Goal: Task Accomplishment & Management: Manage account settings

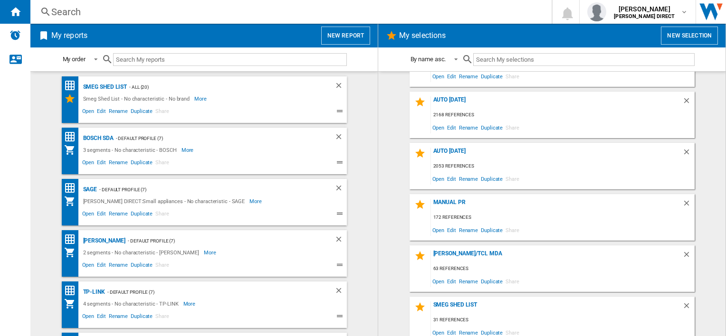
scroll to position [197, 0]
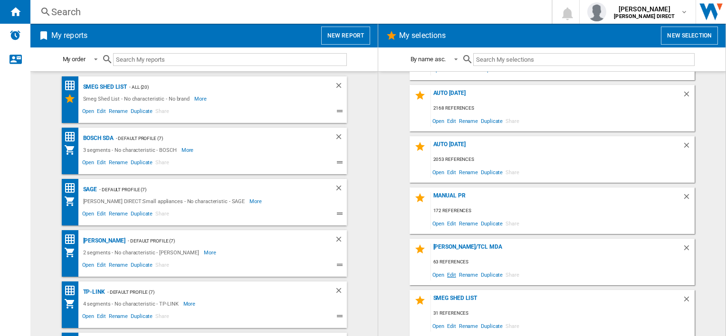
click at [449, 275] on span "Edit" at bounding box center [452, 275] width 12 height 13
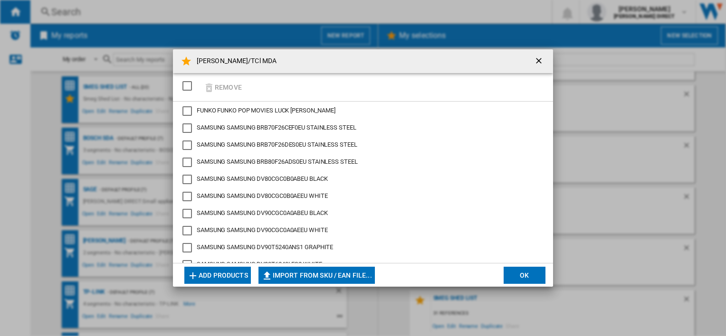
click at [192, 85] on div "SELECTIONS.EDITION_POPUP.SELECT_DESELECT" at bounding box center [188, 86] width 10 height 10
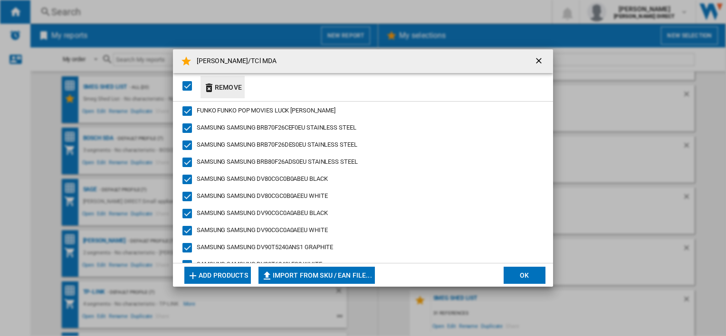
click at [211, 85] on ng-md-icon "button" at bounding box center [208, 87] width 11 height 11
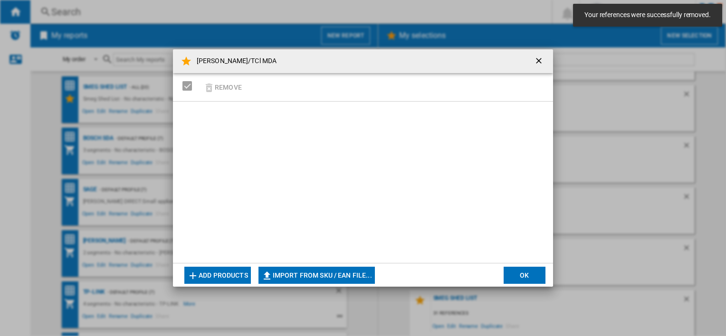
click at [298, 279] on button "Import from SKU / EAN file..." at bounding box center [317, 275] width 116 height 17
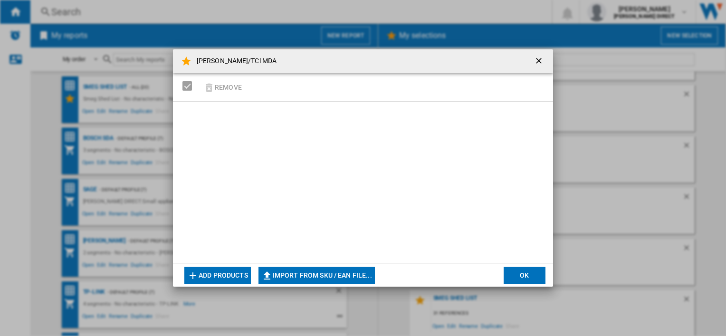
type input "**********"
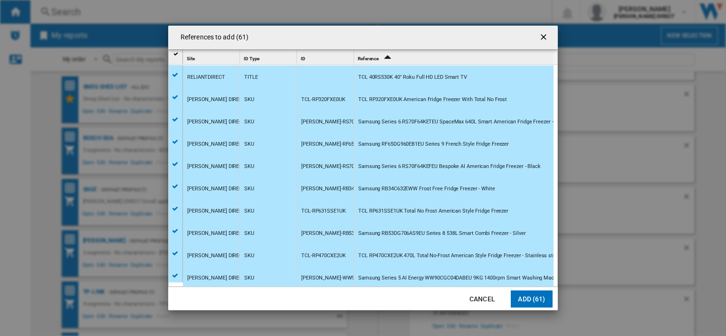
click at [529, 305] on button "Add (61)" at bounding box center [532, 299] width 42 height 17
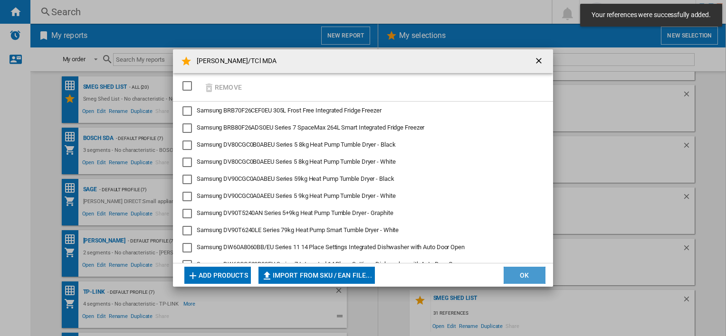
click at [533, 282] on button "OK" at bounding box center [525, 275] width 42 height 17
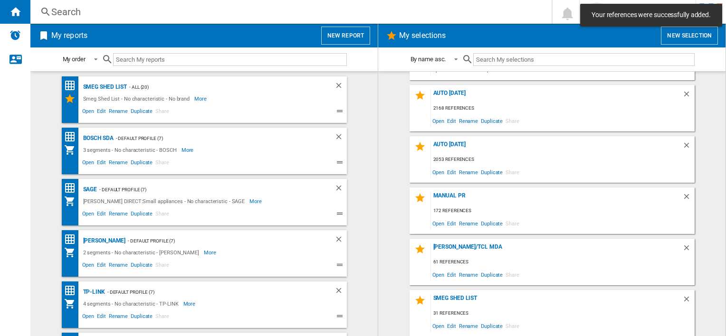
click at [553, 336] on div "Smeg Shed List 31 references Open Edit Rename Duplicate Share" at bounding box center [552, 313] width 285 height 47
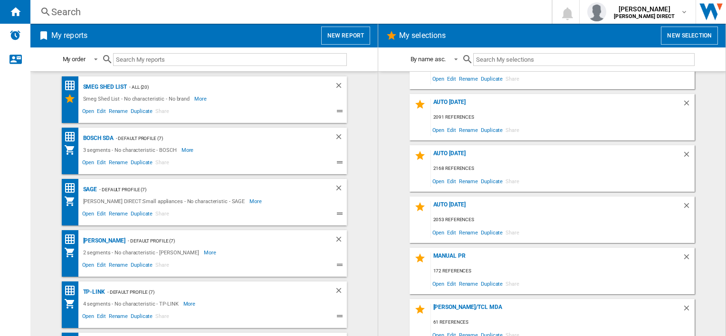
scroll to position [143, 0]
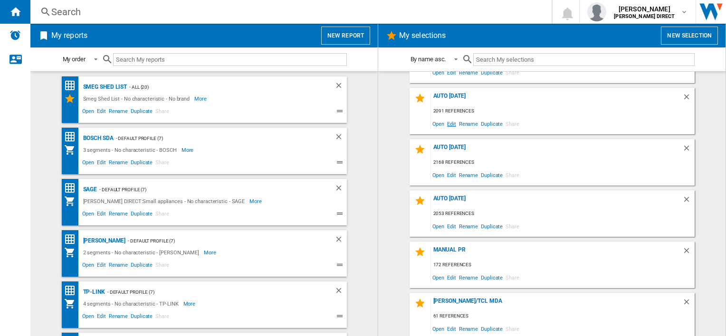
click at [451, 122] on span "Edit" at bounding box center [452, 123] width 12 height 13
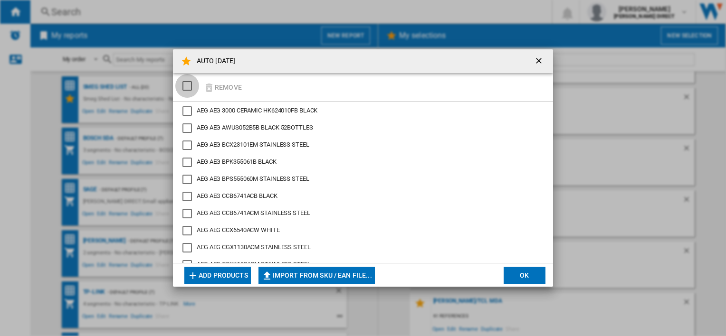
click at [192, 88] on div "SELECTIONS.EDITION_POPUP.SELECT_DESELECT" at bounding box center [188, 86] width 10 height 10
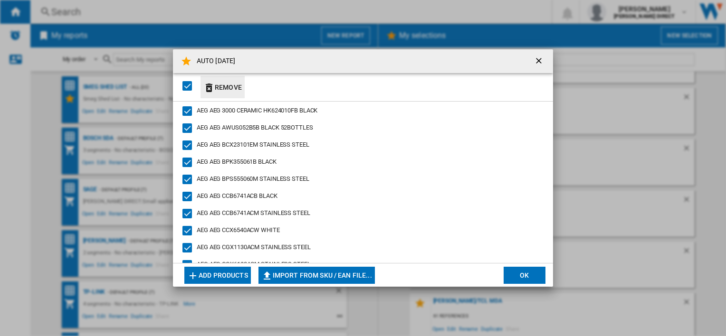
click at [227, 89] on button "Remove" at bounding box center [223, 87] width 44 height 22
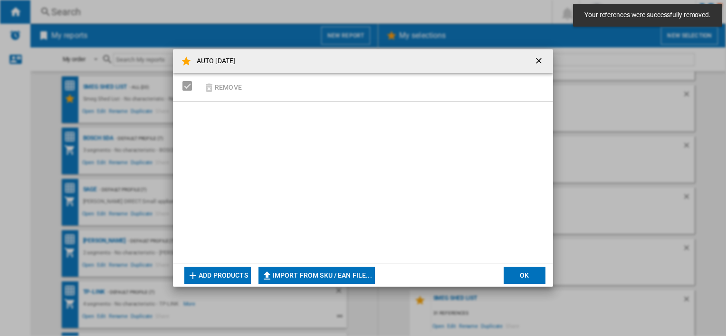
scroll to position [197, 0]
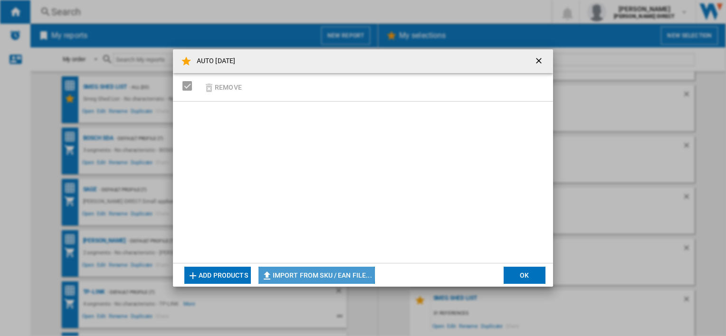
click at [301, 274] on button "Import from SKU / EAN file..." at bounding box center [317, 275] width 116 height 17
type input "**********"
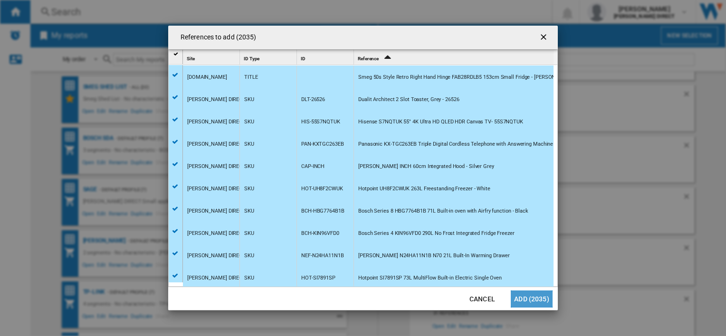
click at [528, 300] on button "Add (2035)" at bounding box center [532, 299] width 42 height 17
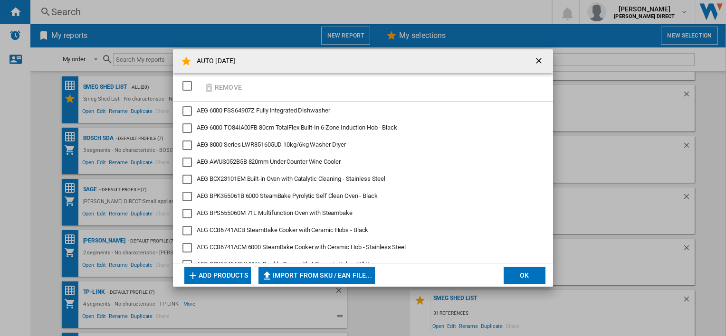
click at [520, 273] on button "OK" at bounding box center [525, 275] width 42 height 17
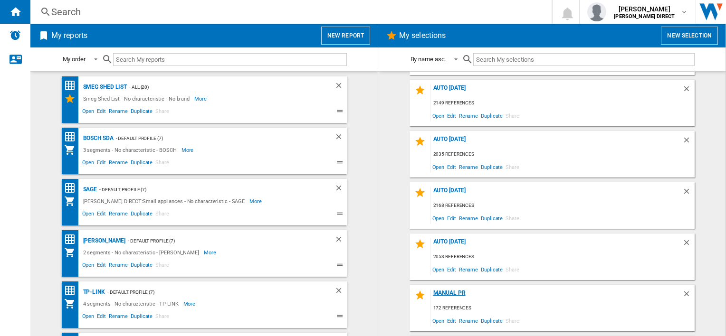
scroll to position [7, 0]
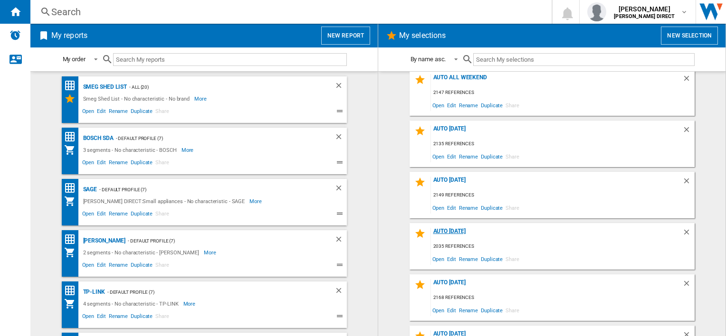
click at [450, 230] on div "AUTO [DATE]" at bounding box center [556, 234] width 251 height 13
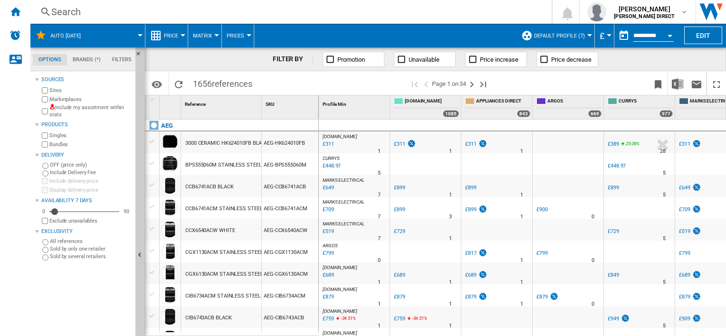
click at [82, 114] on label "Include my assortment within stats" at bounding box center [90, 111] width 82 height 15
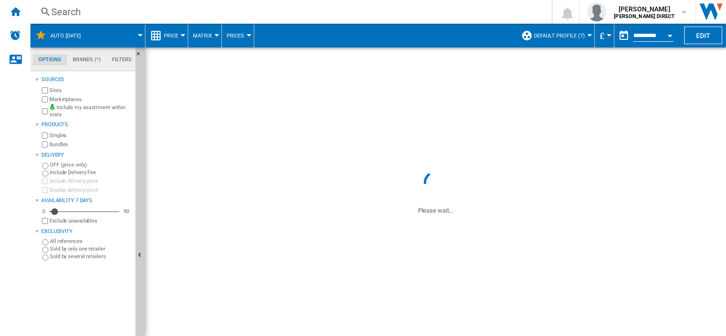
click at [58, 102] on label "Marketplaces" at bounding box center [90, 99] width 82 height 7
click at [54, 146] on label "Bundles" at bounding box center [90, 144] width 82 height 7
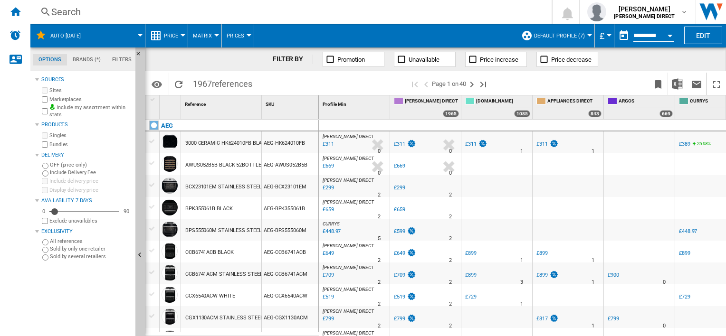
click at [553, 35] on span "Default profile (7)" at bounding box center [559, 36] width 51 height 6
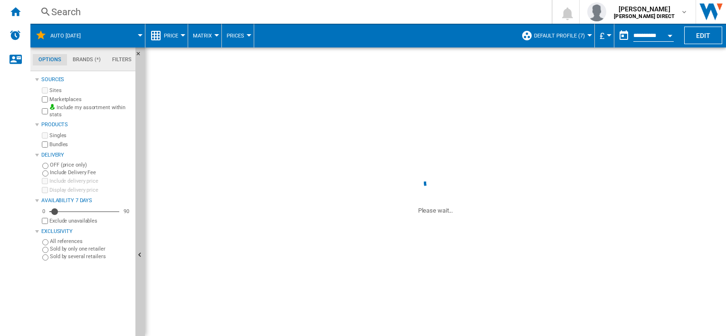
click at [554, 39] on md-backdrop at bounding box center [363, 168] width 726 height 336
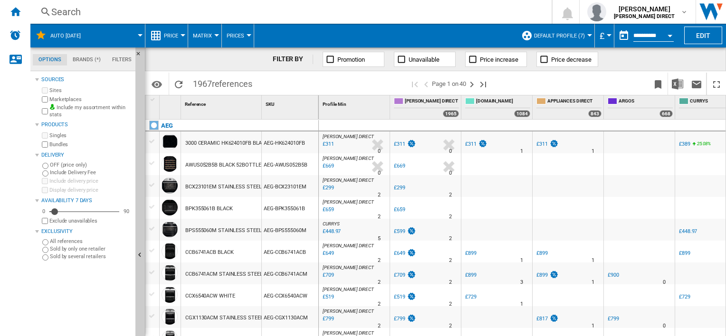
click at [556, 34] on md-backdrop at bounding box center [363, 168] width 726 height 336
click at [575, 36] on md-backdrop at bounding box center [363, 168] width 726 height 336
click at [565, 38] on md-backdrop at bounding box center [363, 168] width 726 height 336
drag, startPoint x: 724, startPoint y: 139, endPoint x: 722, endPoint y: 148, distance: 9.1
click at [722, 148] on md-backdrop at bounding box center [363, 168] width 726 height 336
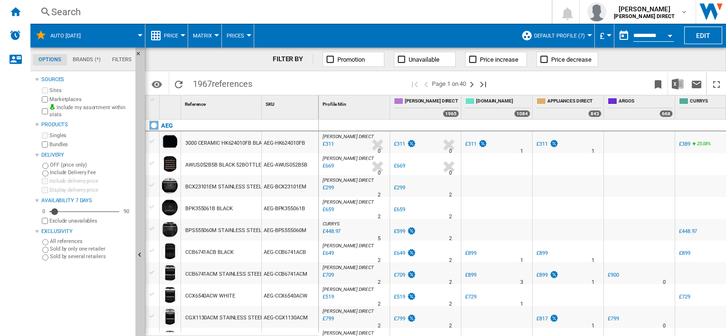
click at [555, 33] on span "Default profile (7)" at bounding box center [559, 36] width 51 height 6
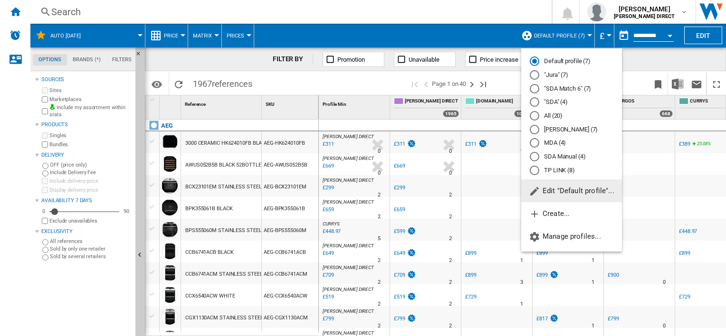
click at [558, 34] on md-backdrop at bounding box center [363, 168] width 726 height 336
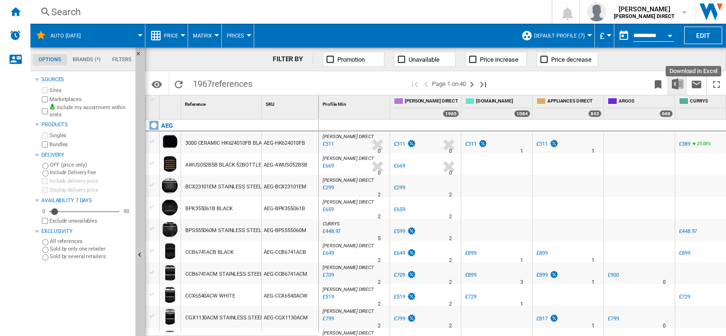
click at [676, 84] on img "Download in Excel" at bounding box center [677, 83] width 11 height 11
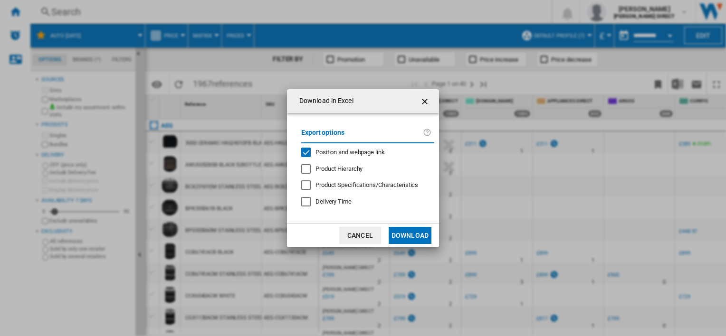
click at [317, 152] on span "Position and webpage link" at bounding box center [350, 152] width 69 height 7
click at [405, 242] on button "Download" at bounding box center [410, 235] width 43 height 17
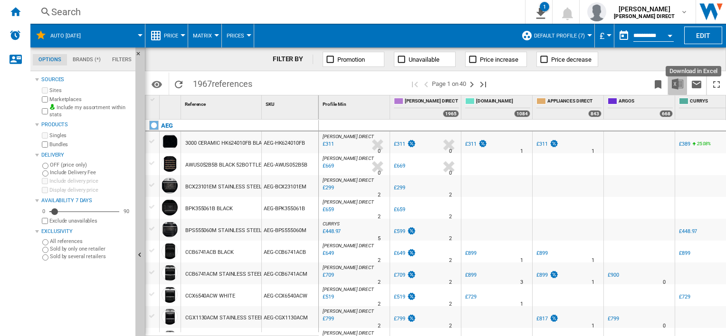
click at [673, 84] on img "Download in Excel" at bounding box center [677, 83] width 11 height 11
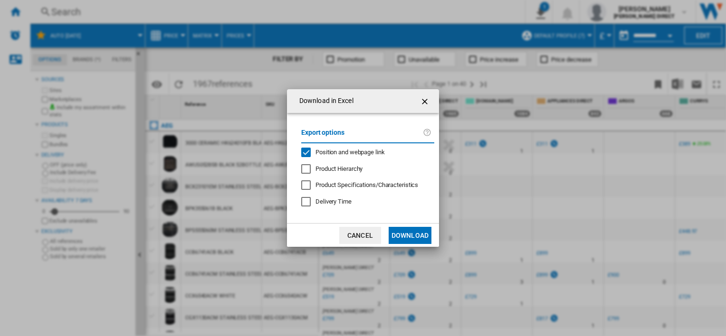
drag, startPoint x: 365, startPoint y: 148, endPoint x: 370, endPoint y: 157, distance: 9.8
click at [365, 149] on span "Position and webpage link" at bounding box center [350, 152] width 69 height 7
click at [398, 231] on button "Download" at bounding box center [410, 235] width 43 height 17
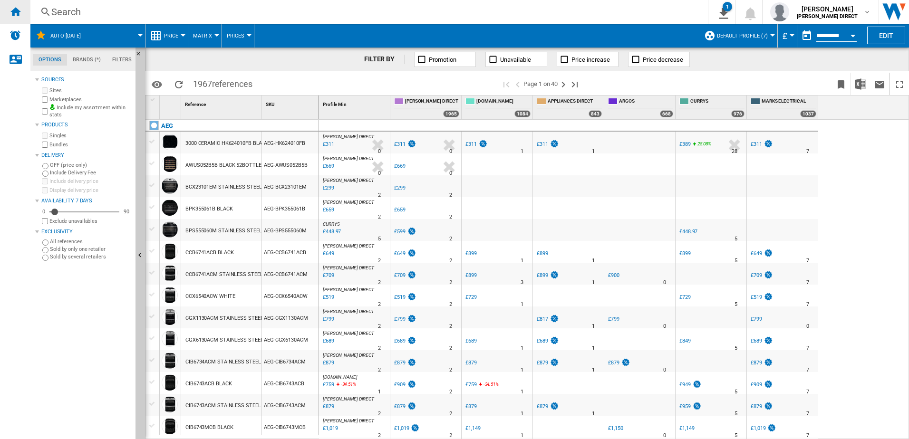
click at [22, 10] on div "Home" at bounding box center [15, 12] width 30 height 24
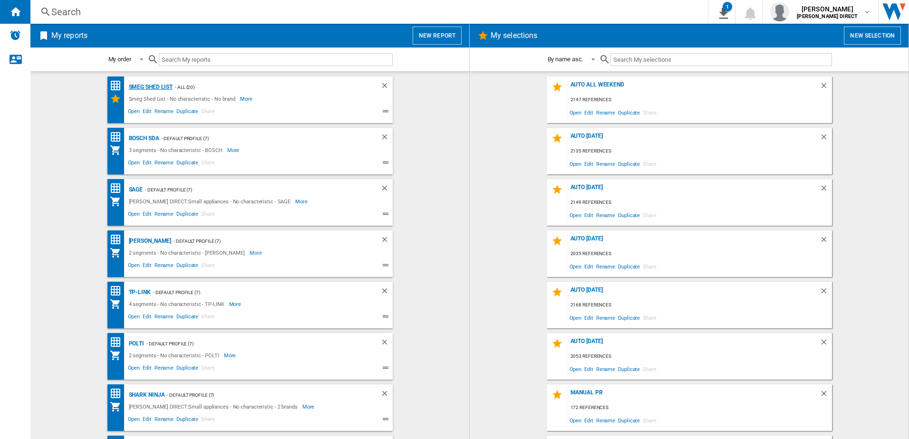
click at [156, 88] on div "Smeg Shed List" at bounding box center [149, 87] width 47 height 12
